Goal: Transaction & Acquisition: Purchase product/service

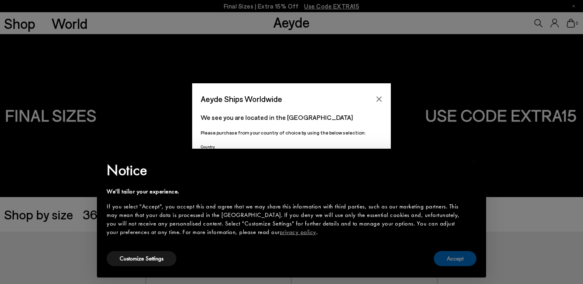
click at [452, 259] on button "Accept" at bounding box center [455, 258] width 43 height 15
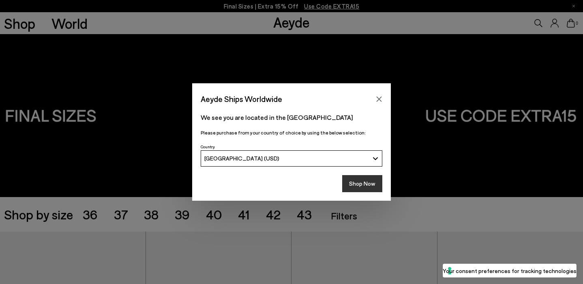
click at [354, 187] on button "Shop Now" at bounding box center [362, 183] width 40 height 17
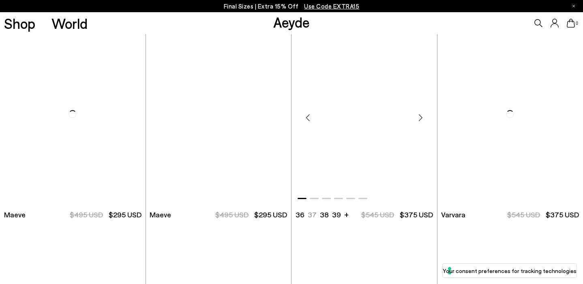
scroll to position [1819, 0]
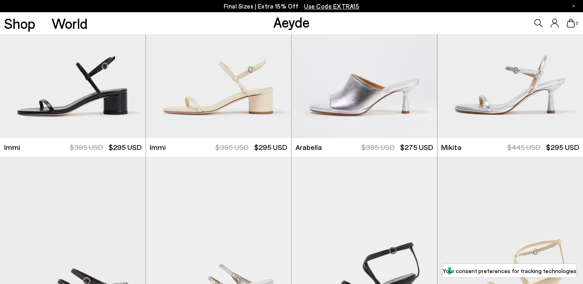
scroll to position [2569, 0]
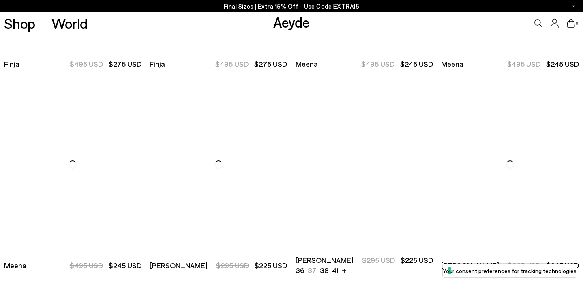
scroll to position [4185, 0]
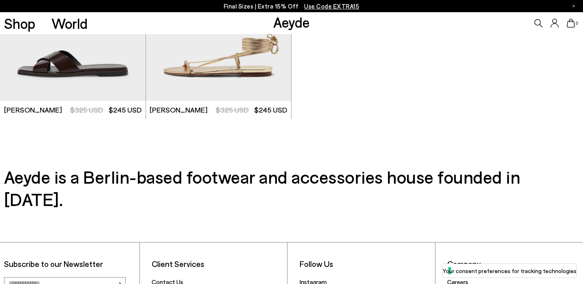
scroll to position [5142, 0]
